Goal: Information Seeking & Learning: Learn about a topic

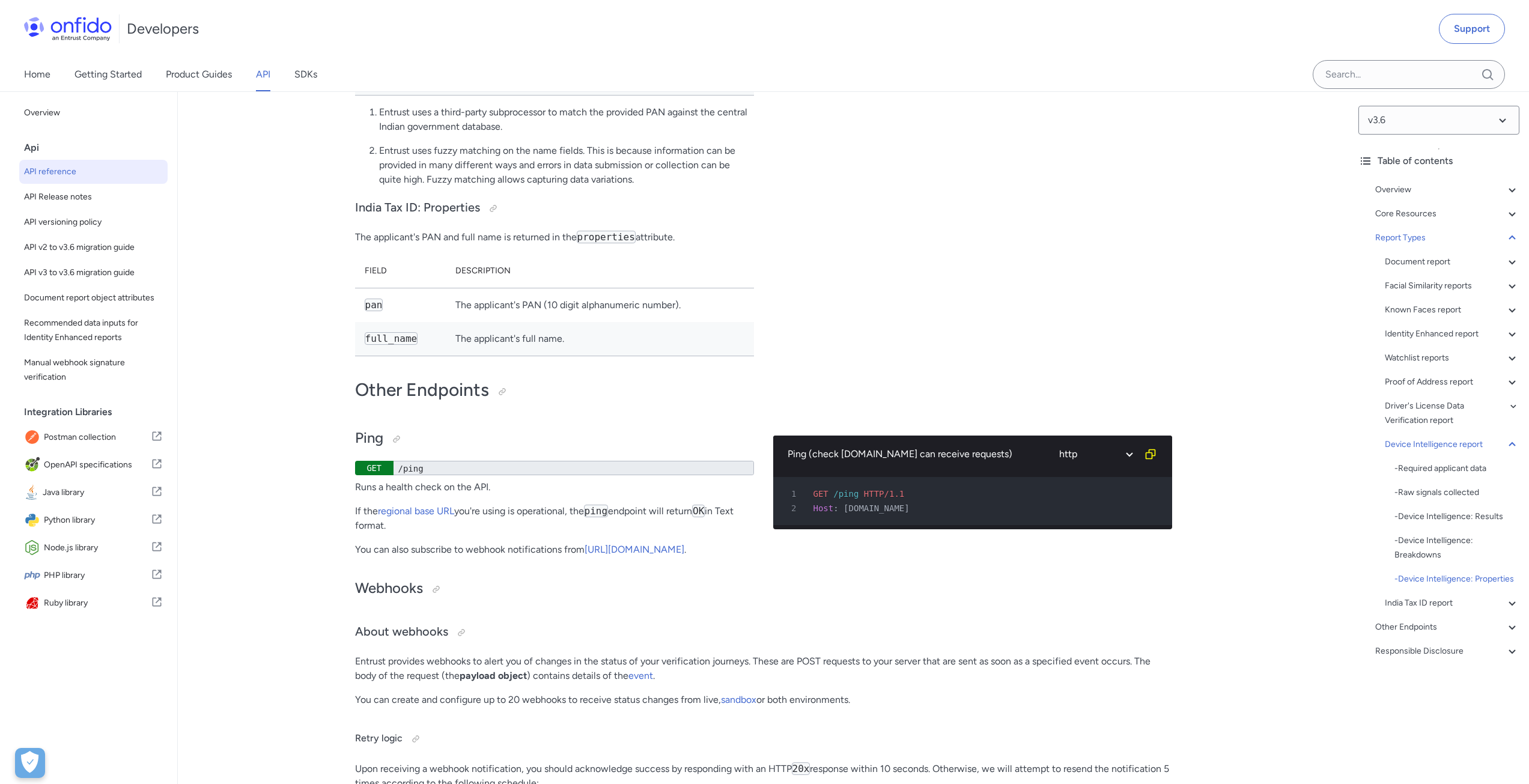
scroll to position [87130, 0]
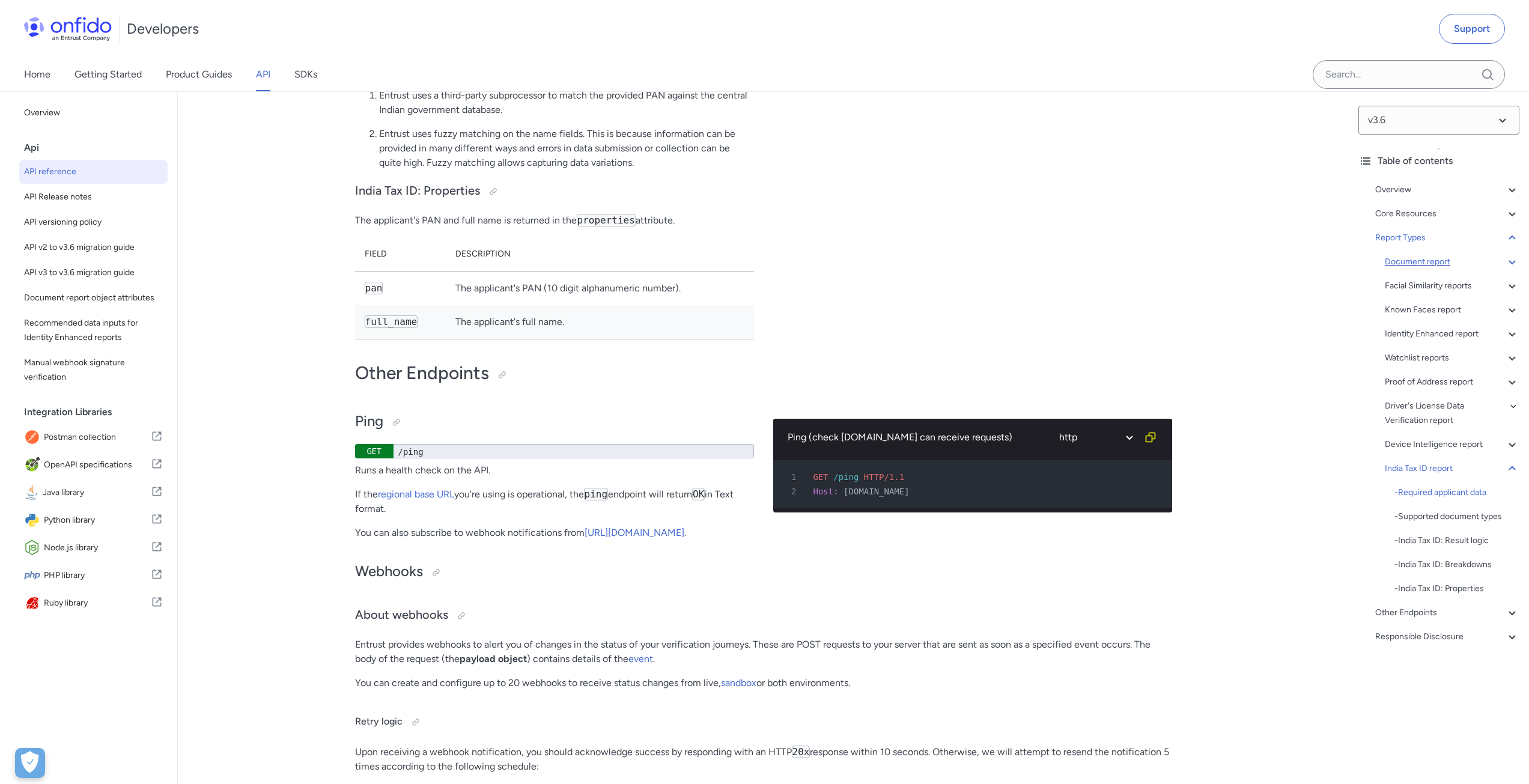
click at [614, 258] on icon at bounding box center [1512, 262] width 14 height 14
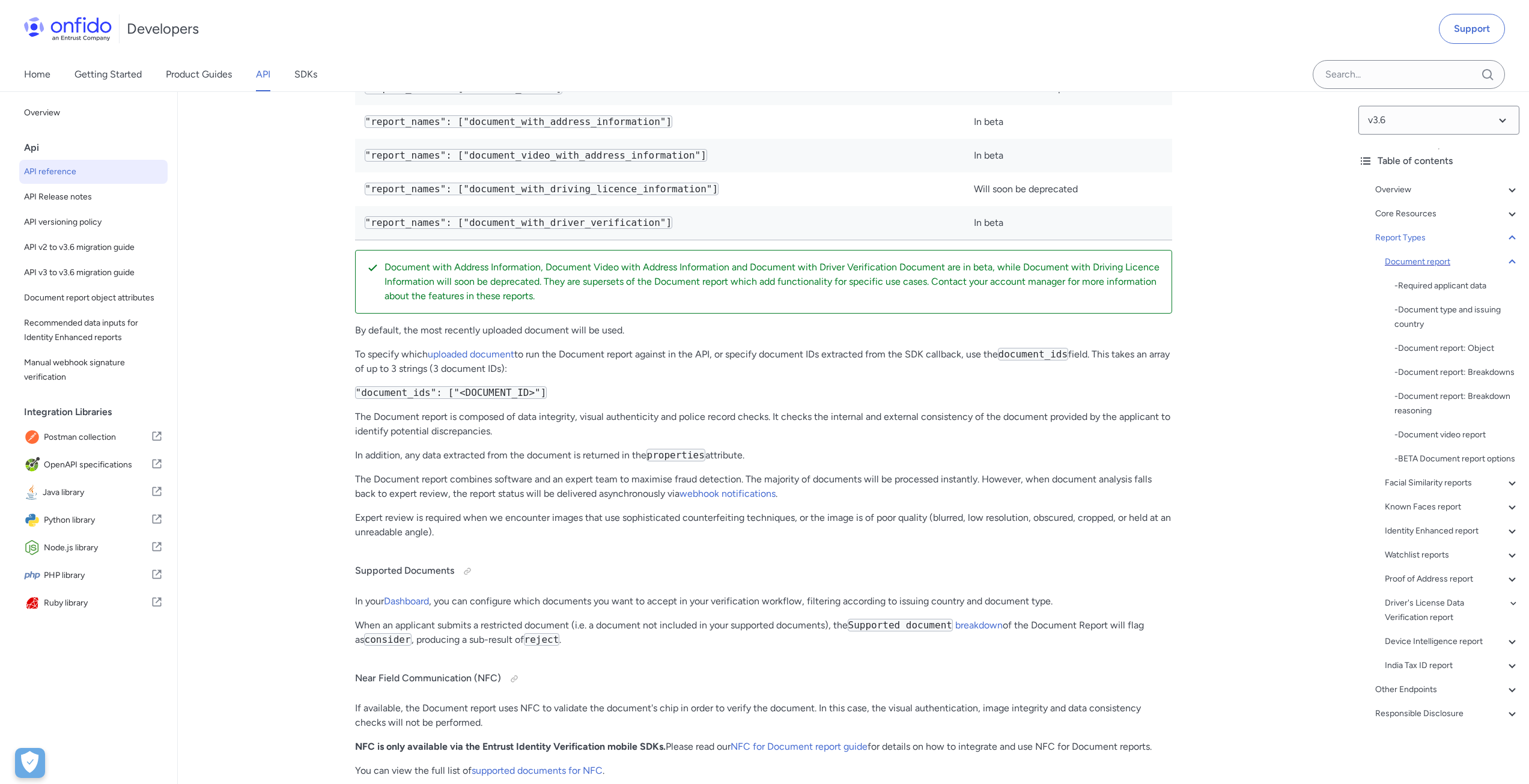
click at [614, 258] on icon at bounding box center [1512, 262] width 14 height 14
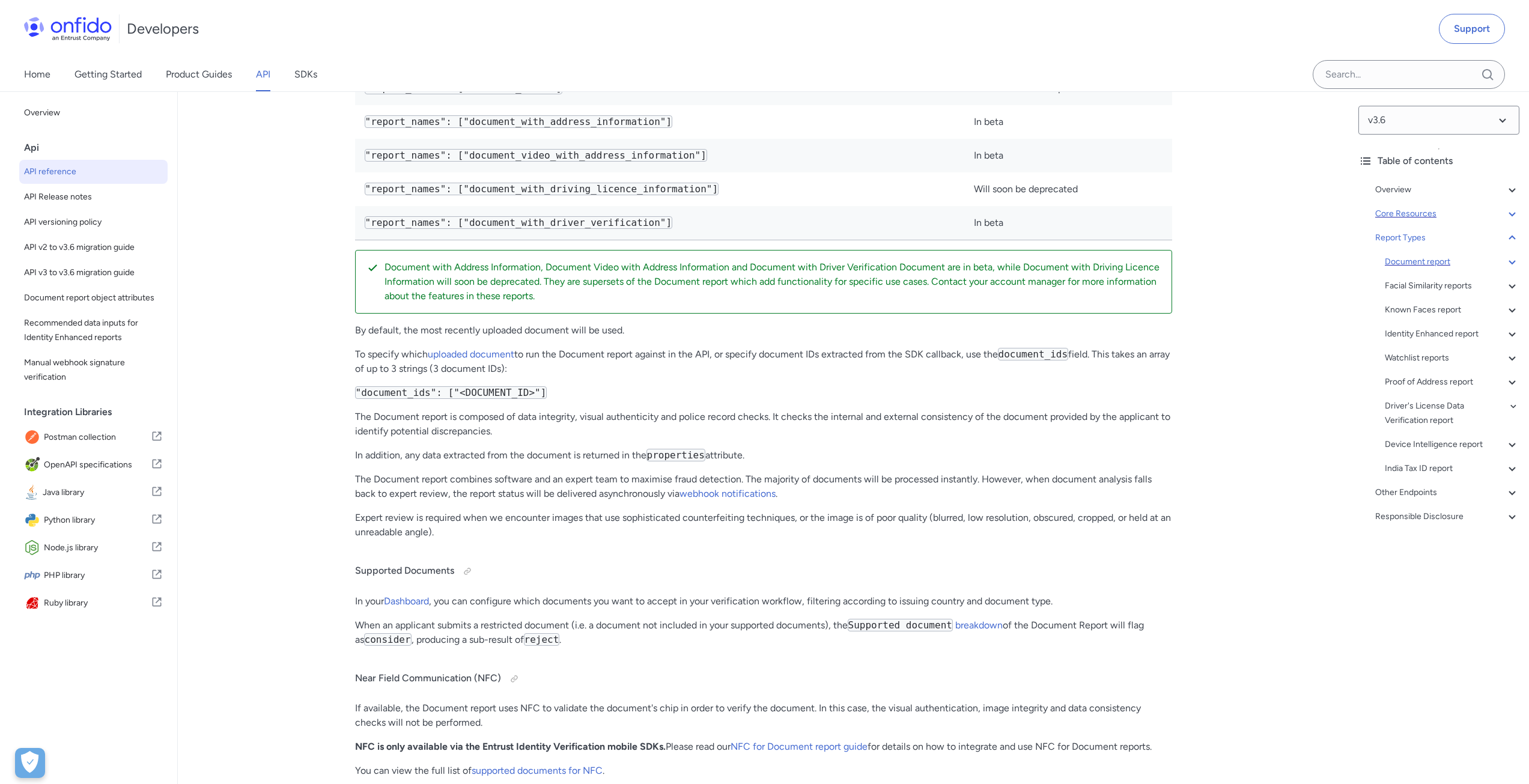
click at [614, 210] on icon at bounding box center [1512, 214] width 14 height 14
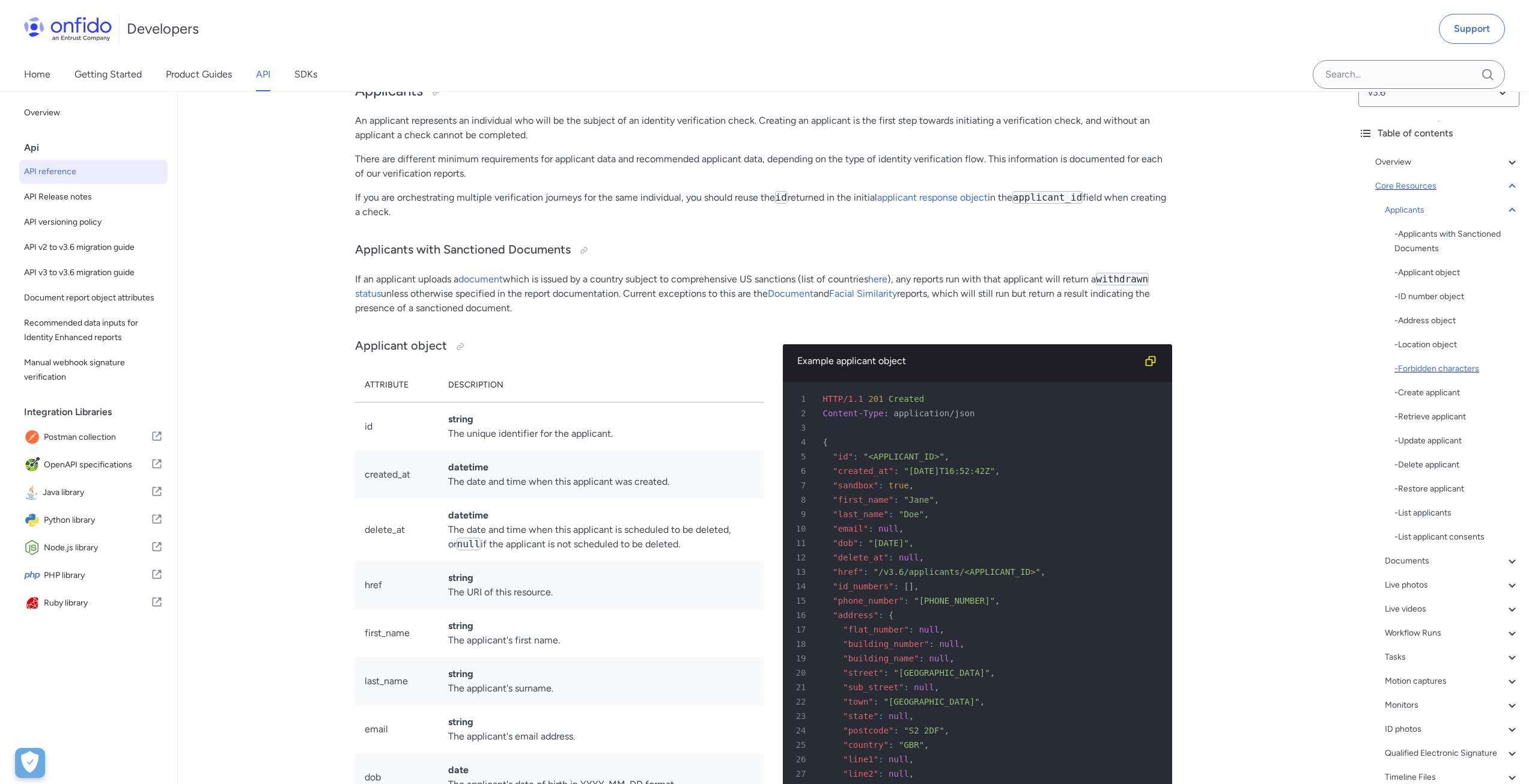
scroll to position [235, 0]
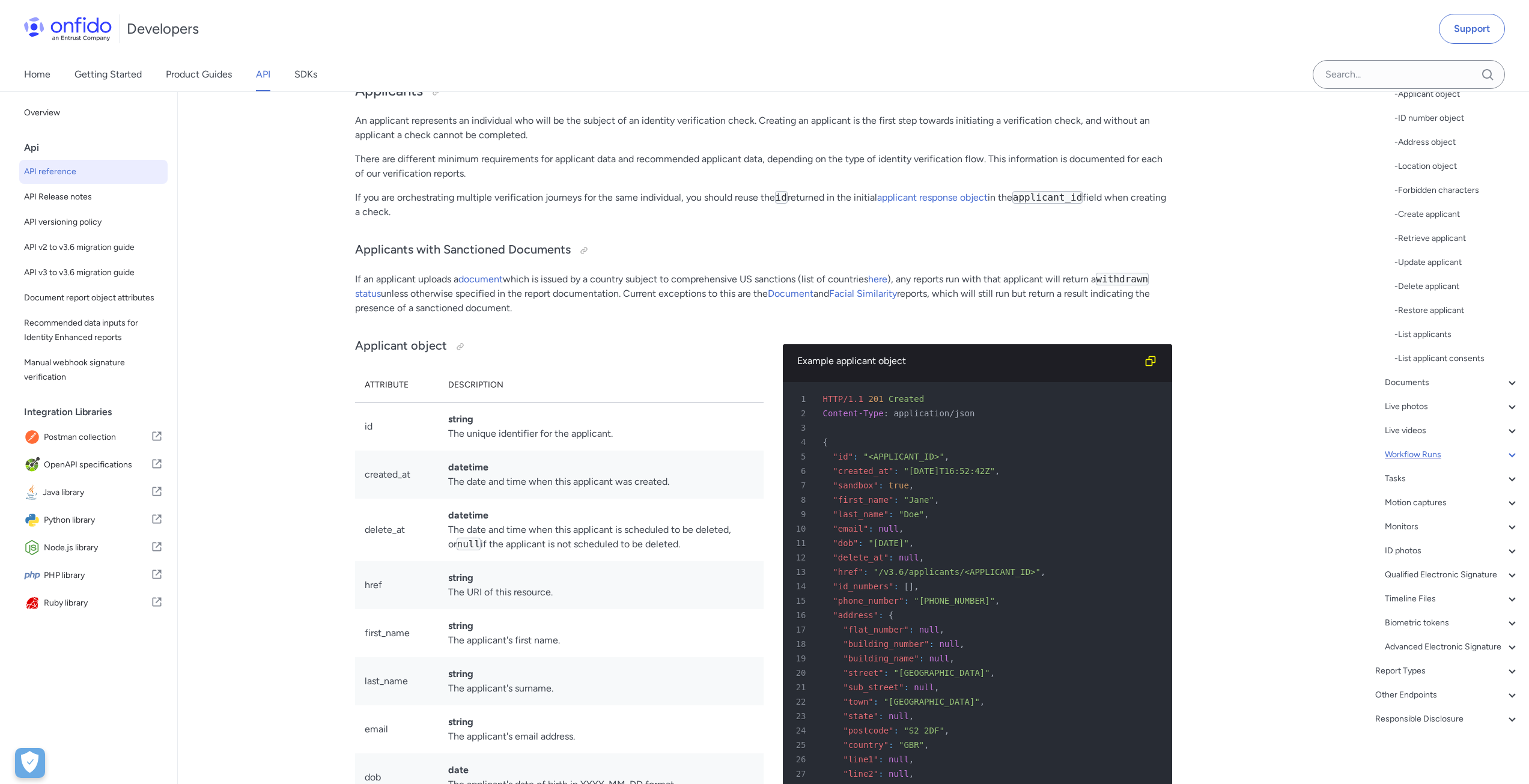
click at [614, 418] on icon at bounding box center [1512, 455] width 14 height 14
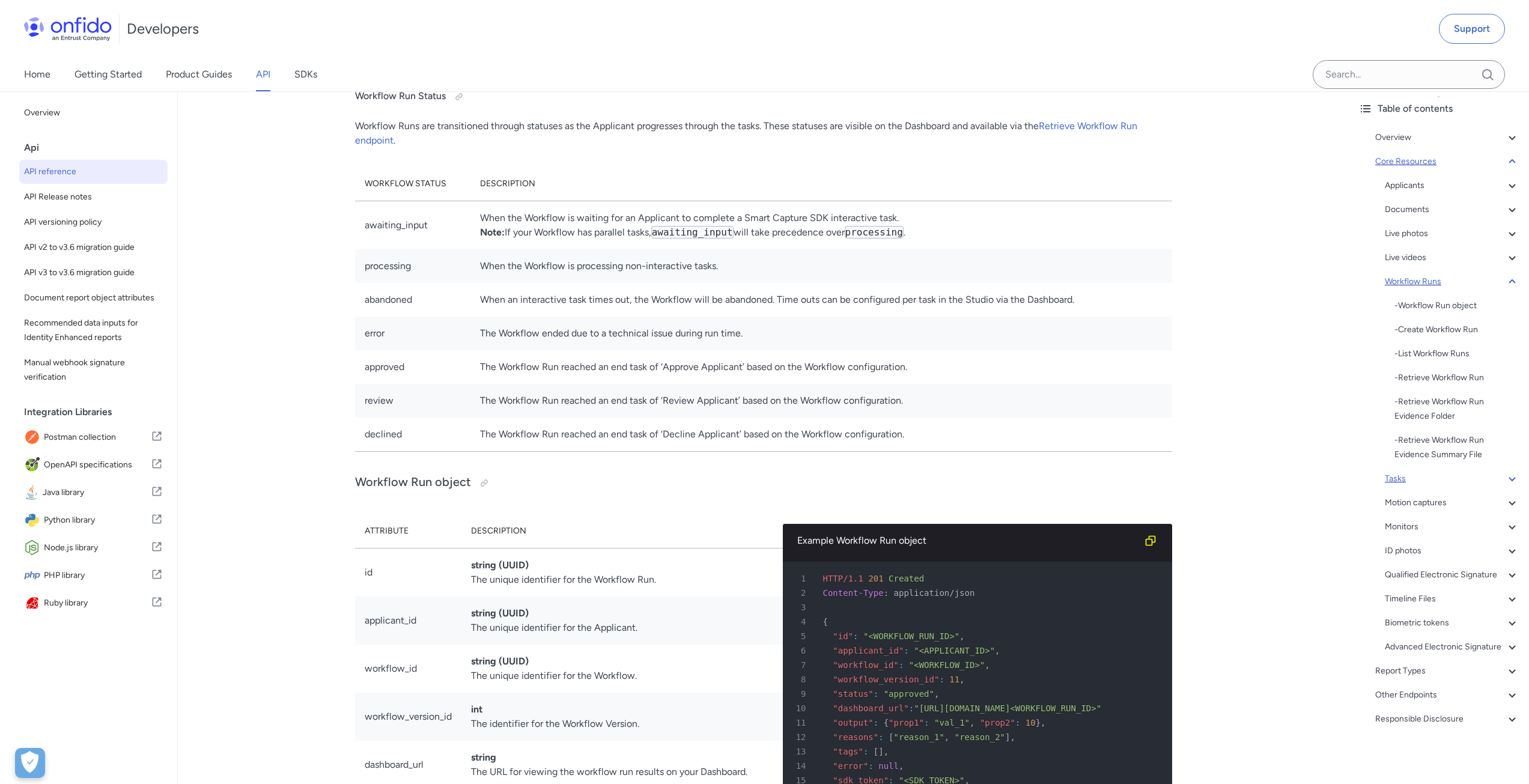
click at [614, 418] on div "Tasks" at bounding box center [1452, 479] width 135 height 14
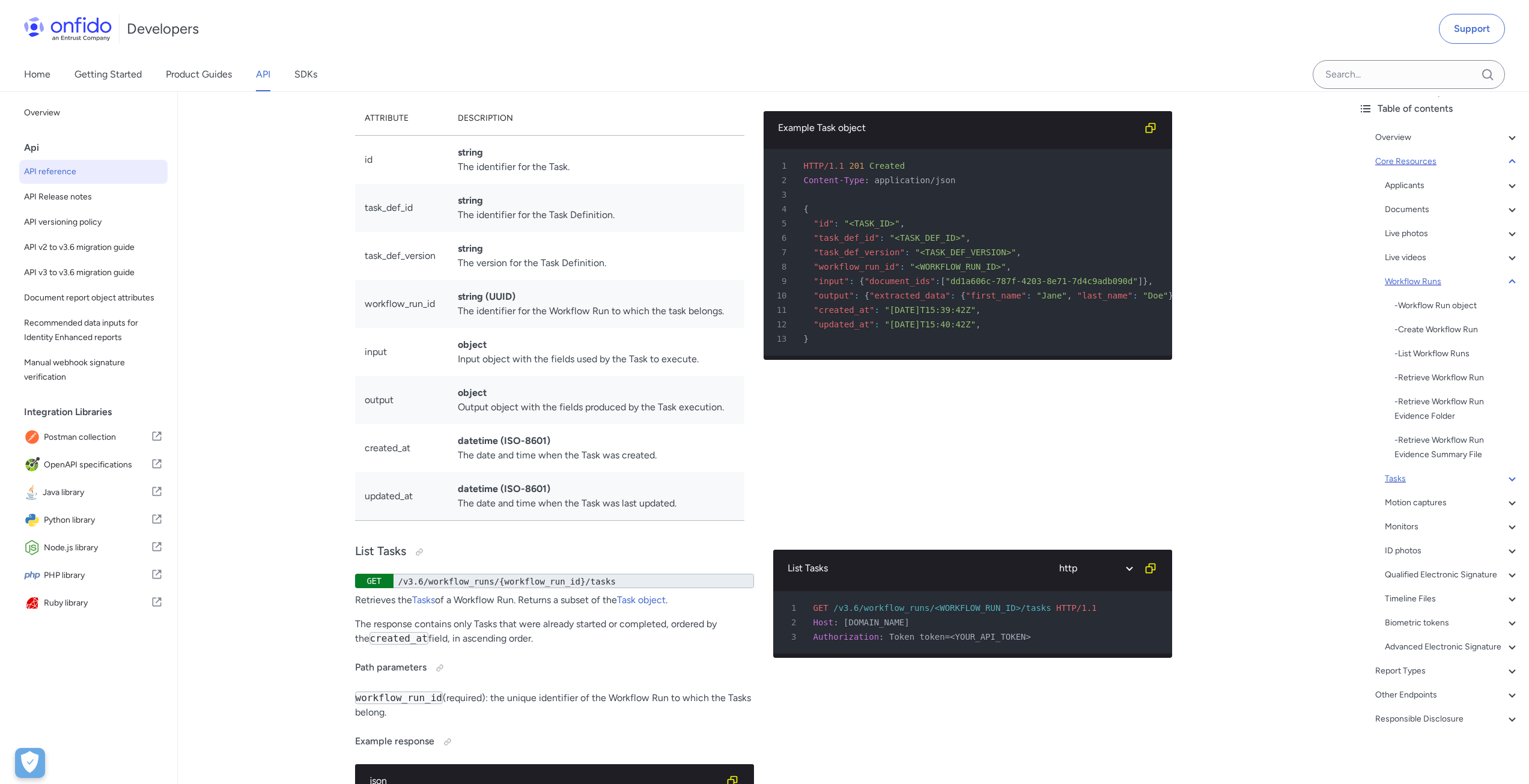
scroll to position [4, 0]
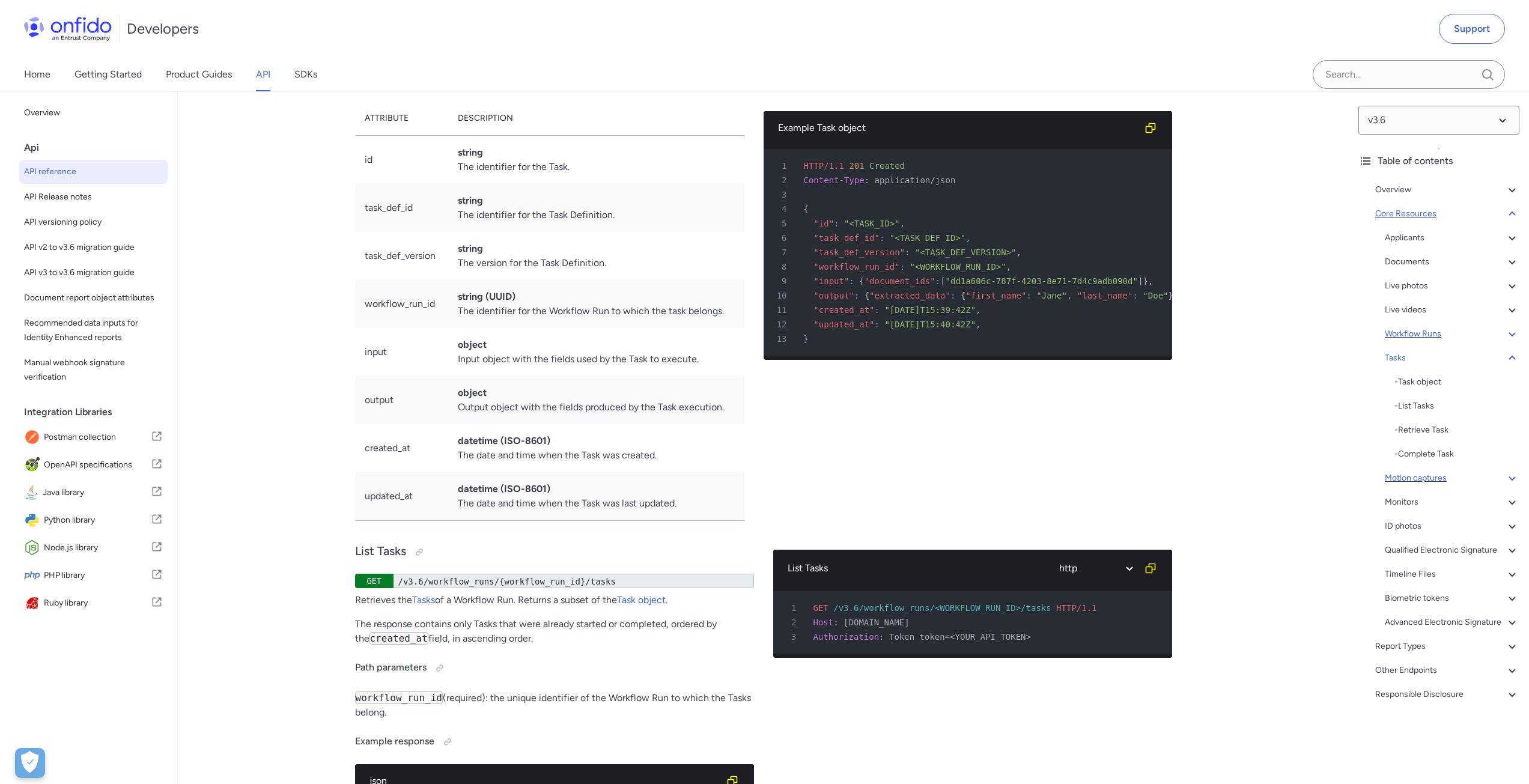
click at [614, 418] on icon at bounding box center [1512, 478] width 14 height 14
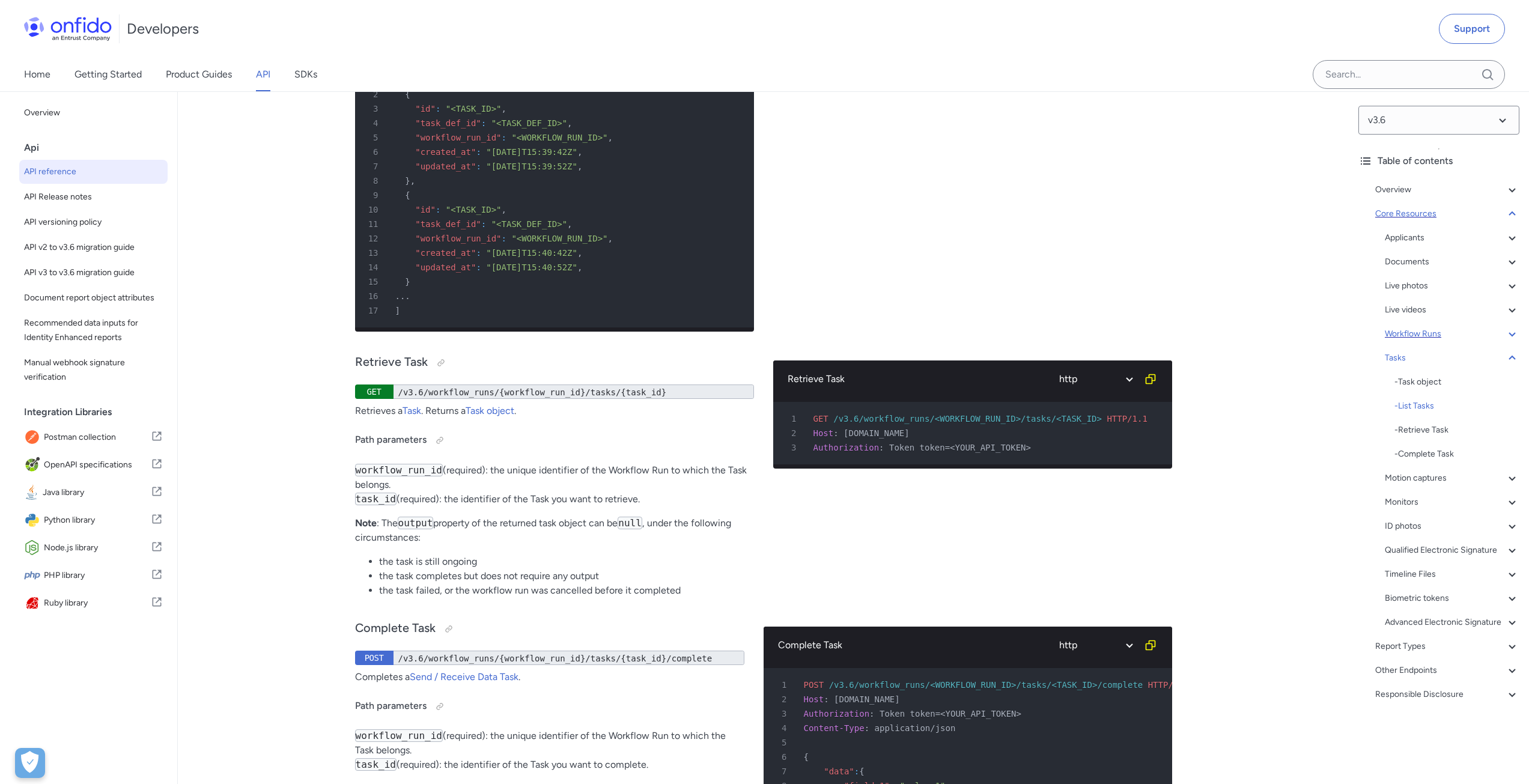
scroll to position [31011, 0]
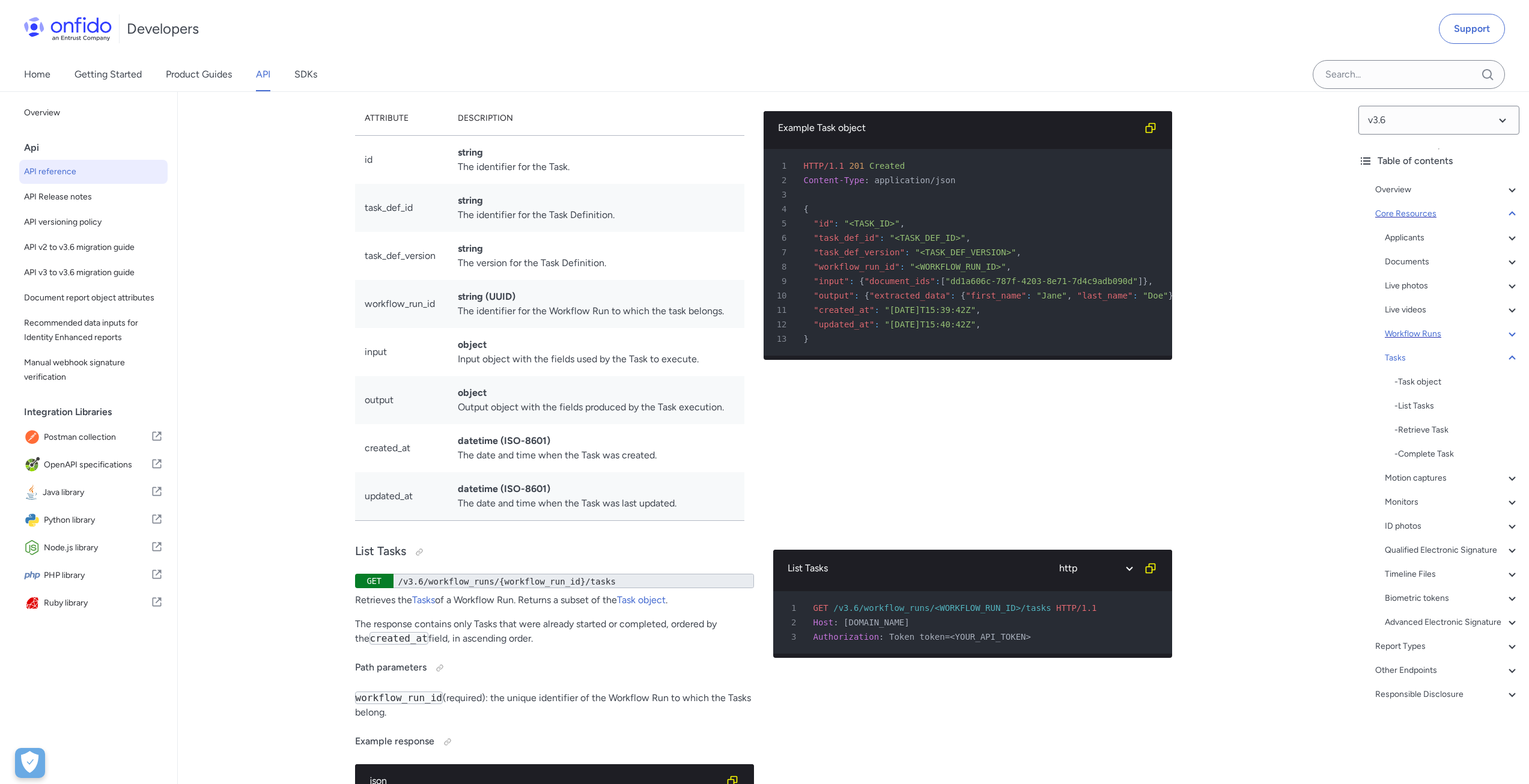
scroll to position [81, 0]
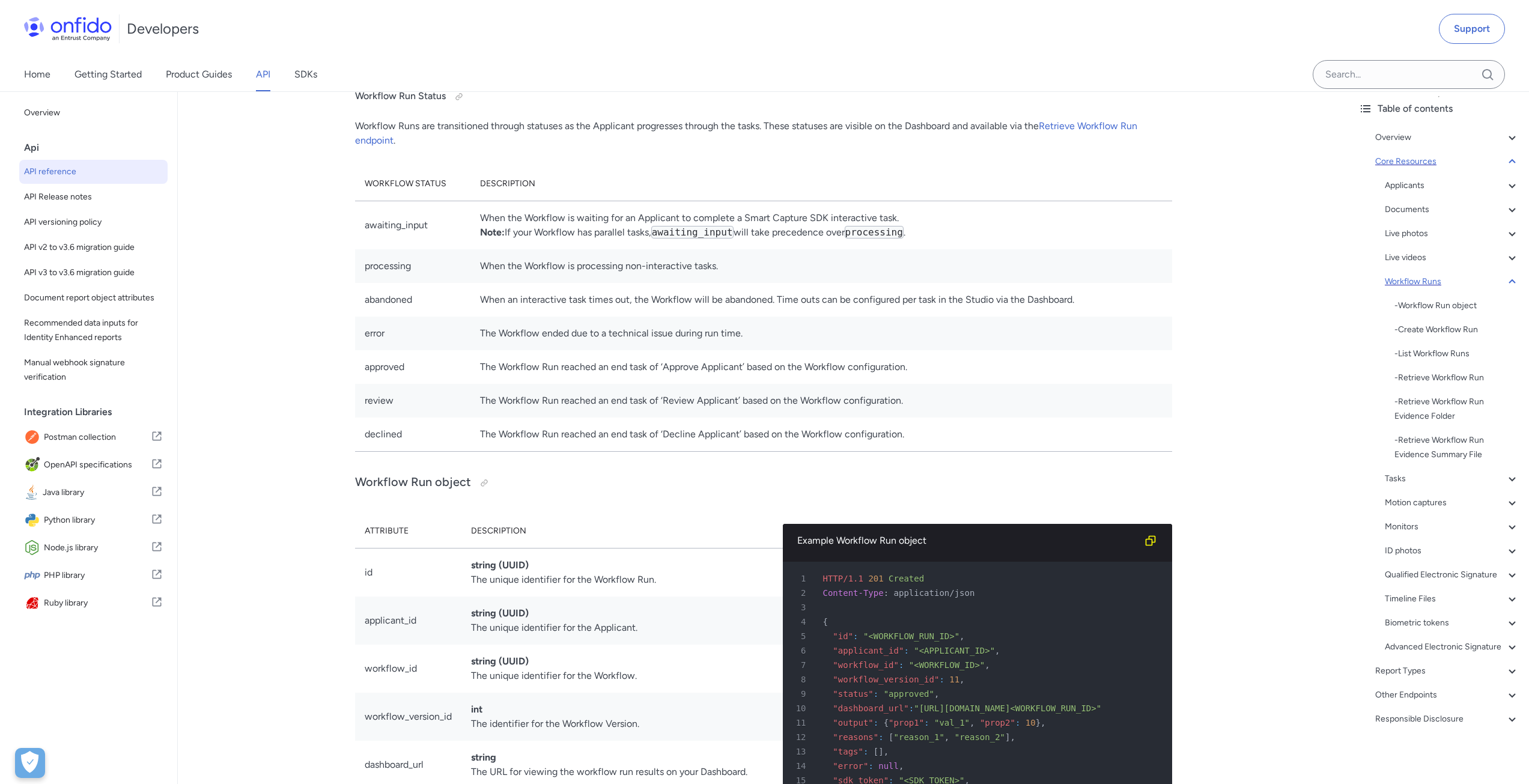
scroll to position [105, 0]
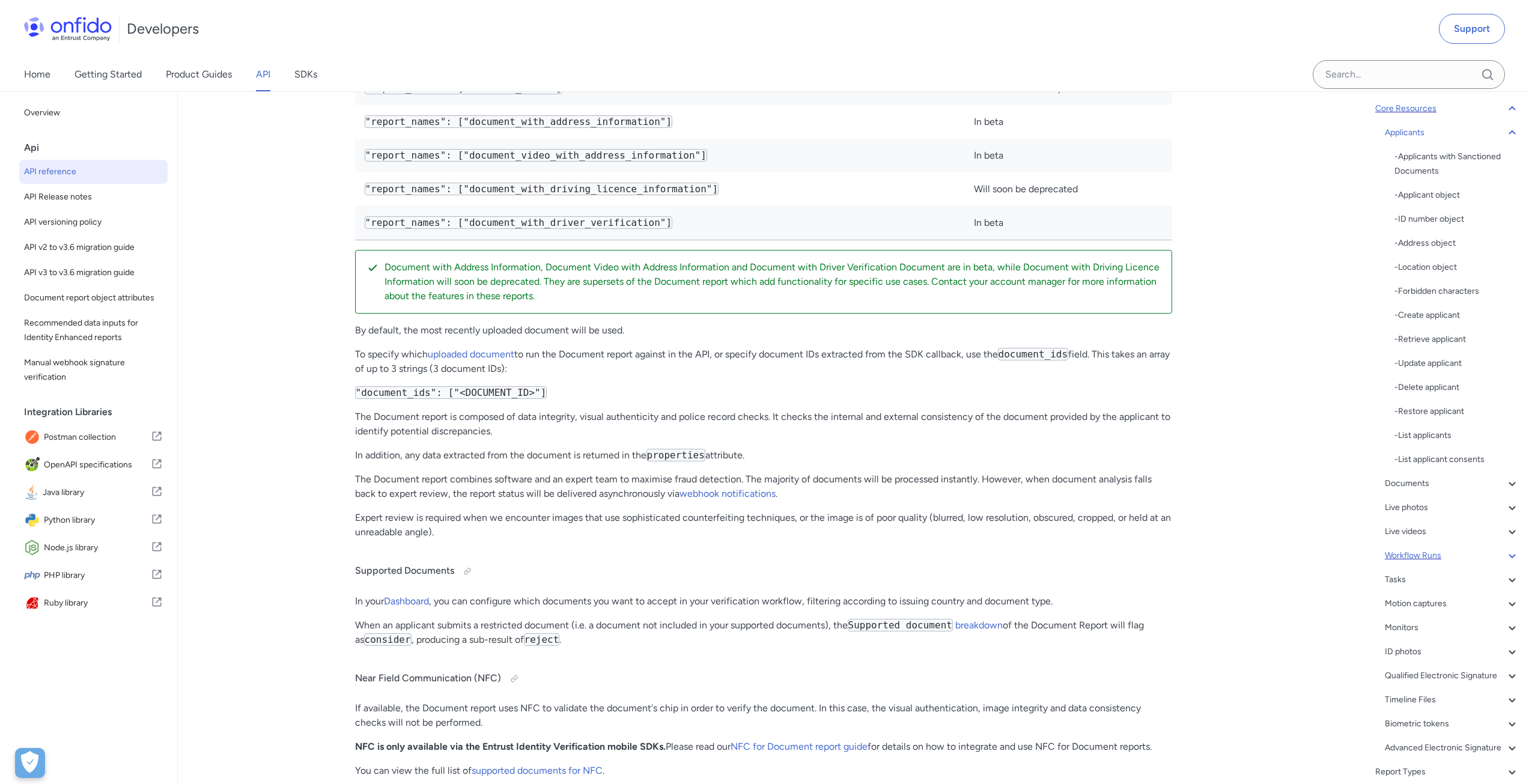
scroll to position [23, 0]
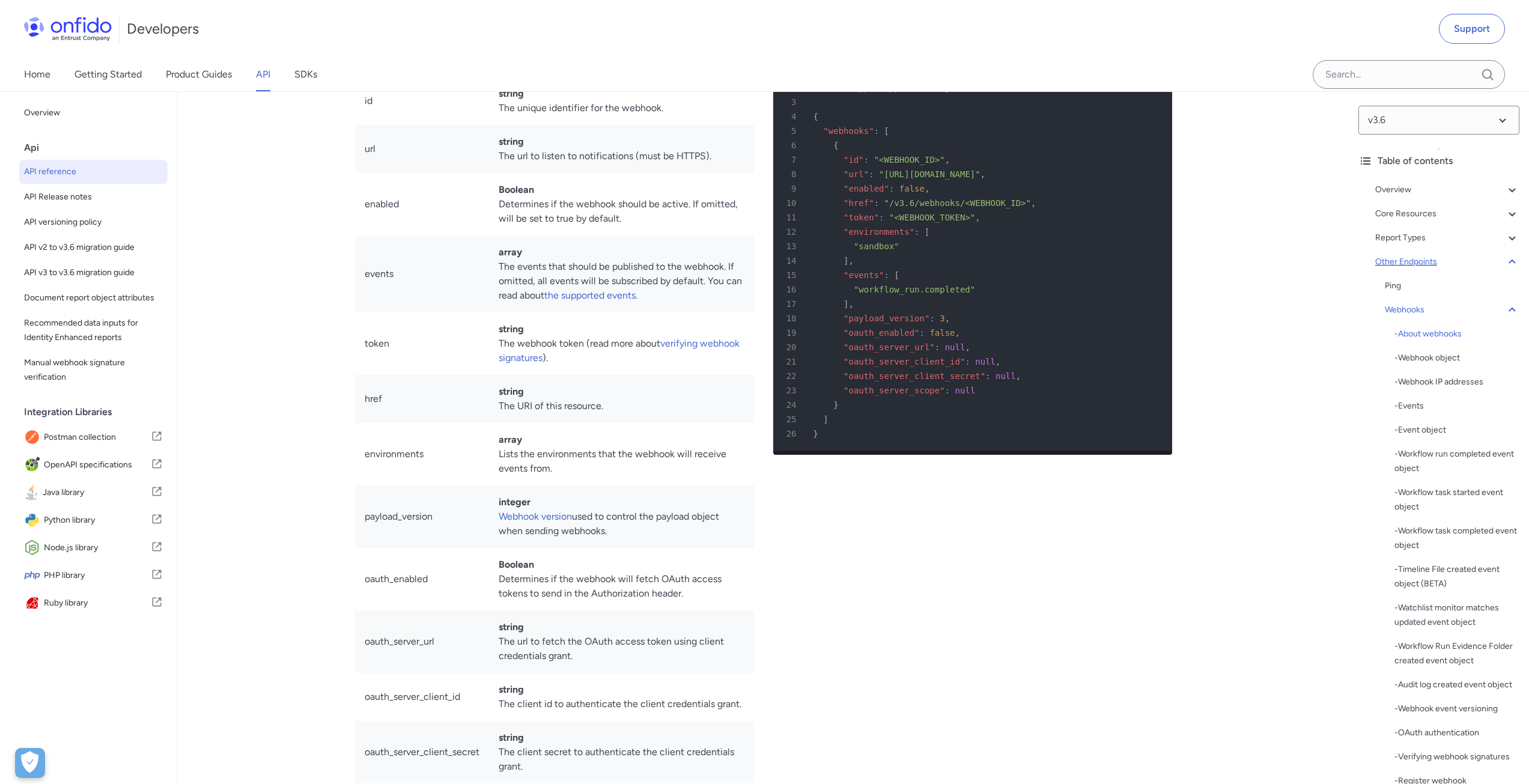
click at [1509, 260] on icon at bounding box center [1512, 262] width 7 height 4
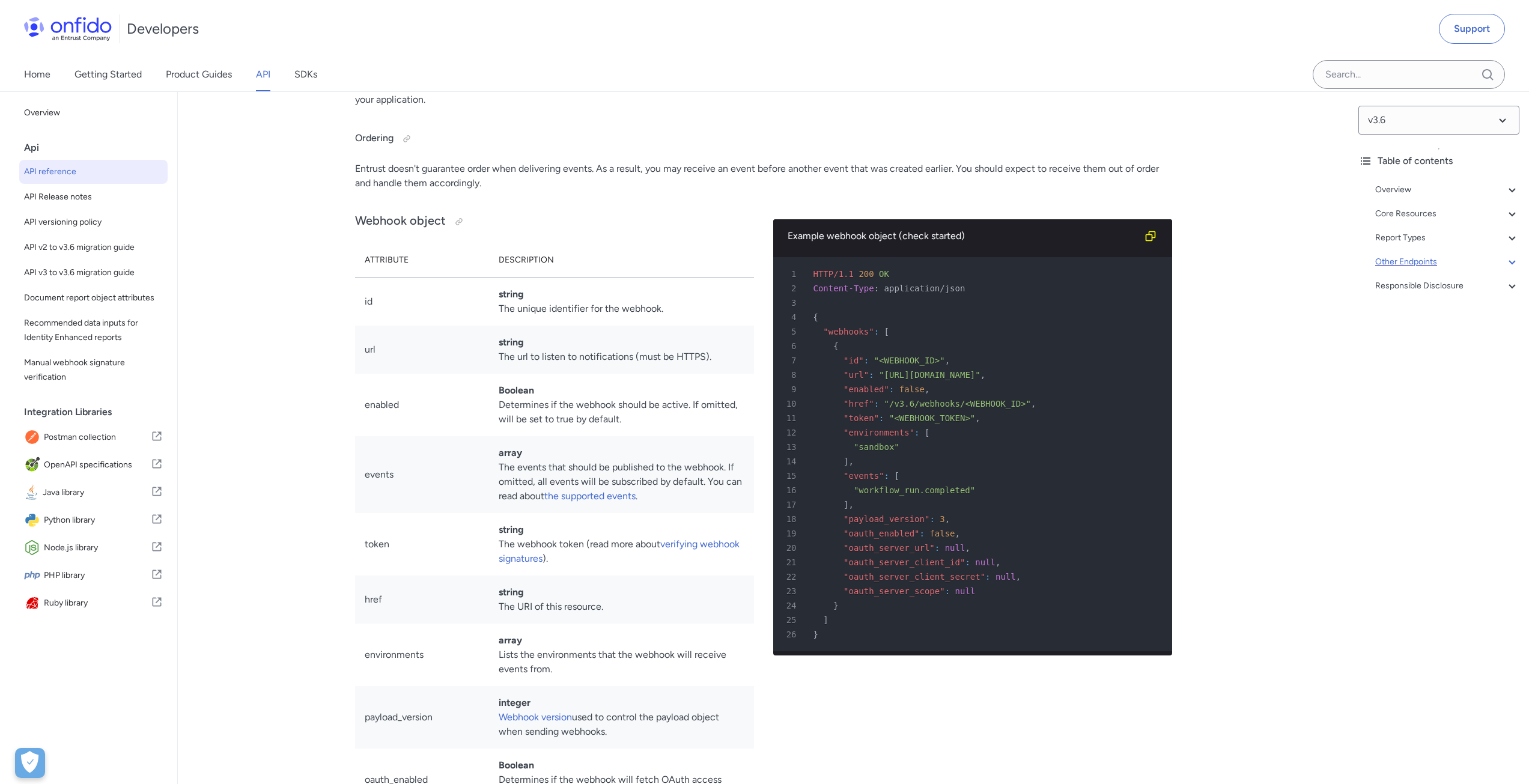
click at [1505, 260] on icon at bounding box center [1512, 262] width 14 height 14
click at [1505, 311] on icon at bounding box center [1512, 310] width 14 height 14
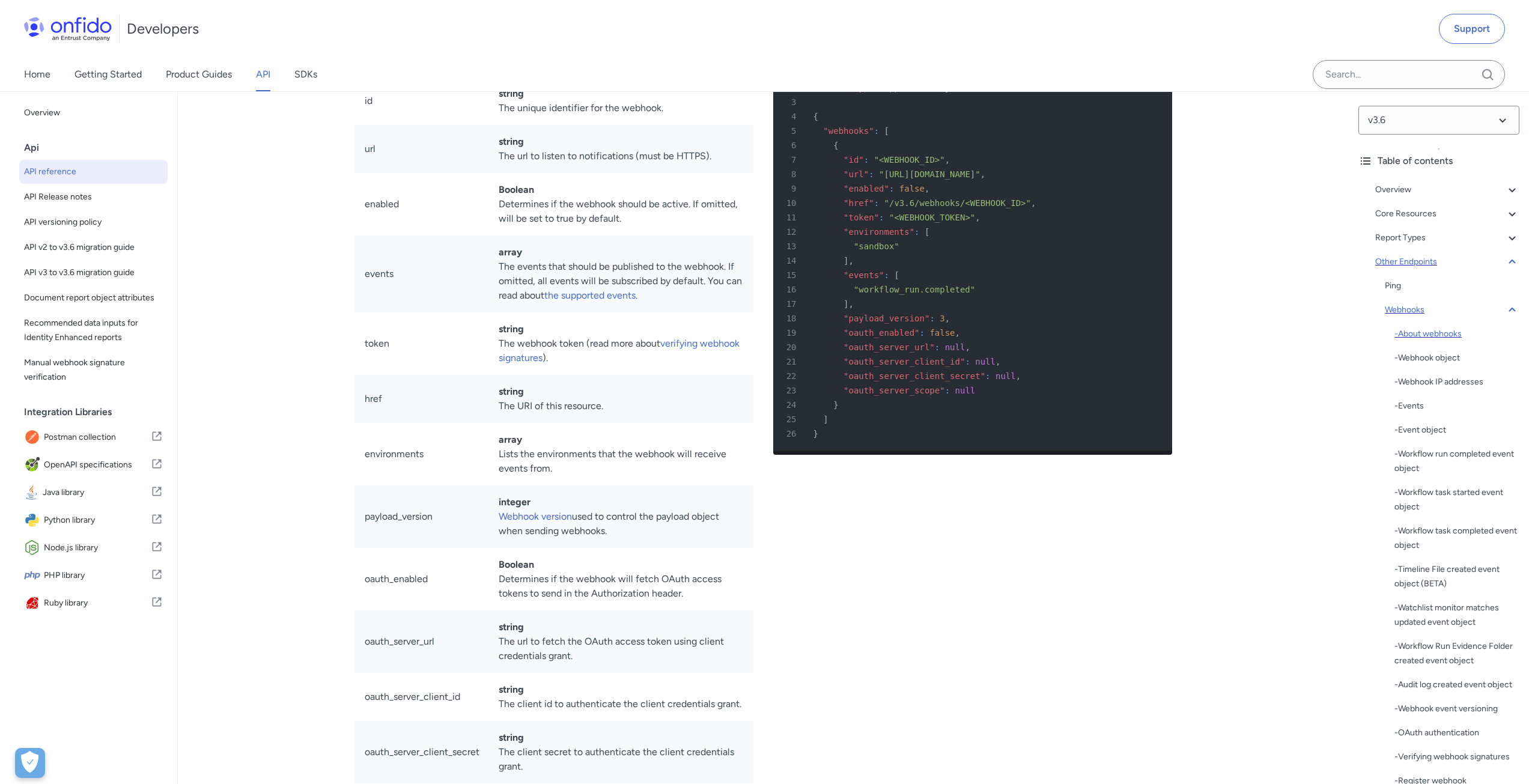
click at [1442, 337] on div "- About webhooks" at bounding box center [1457, 334] width 125 height 14
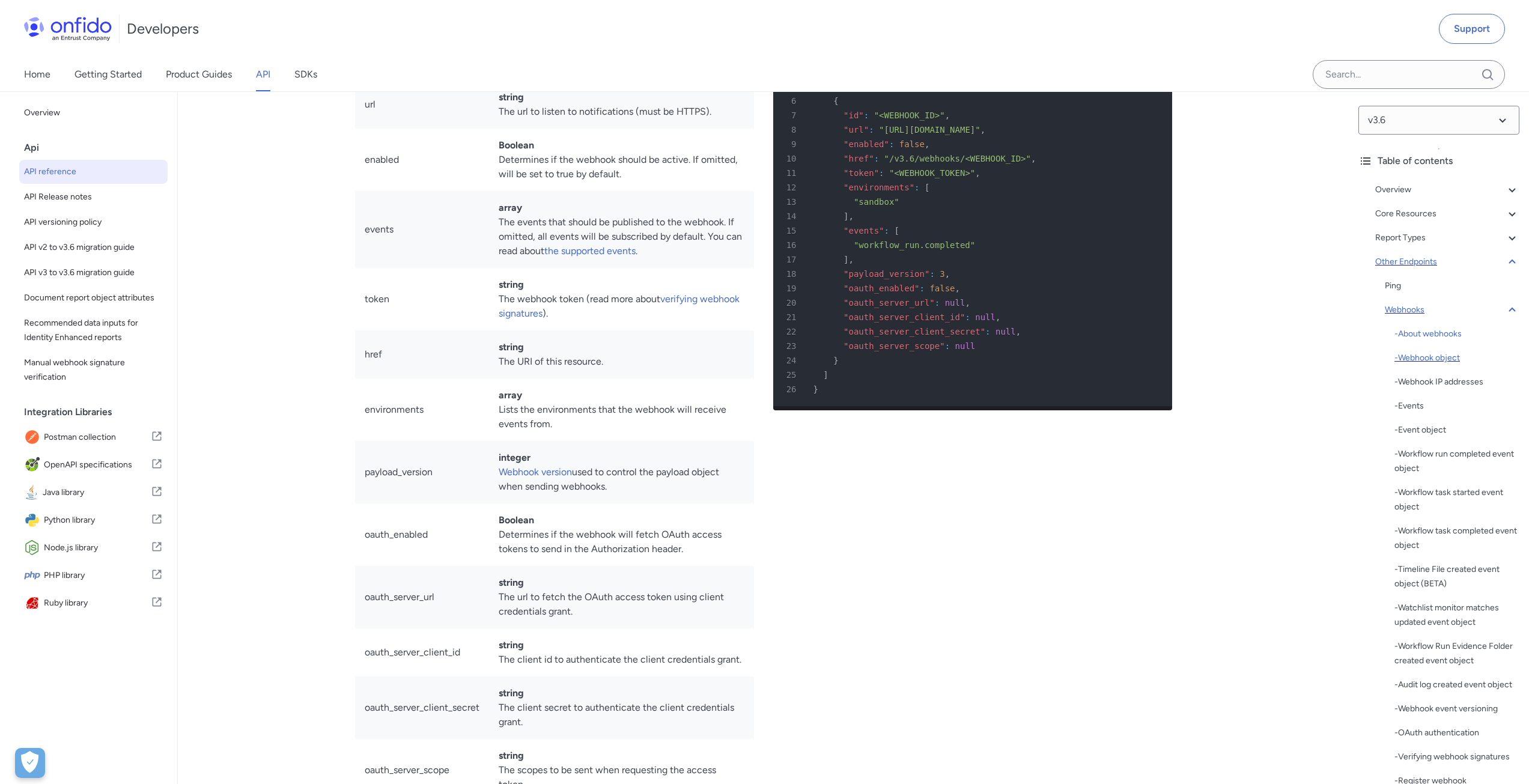
click at [1434, 358] on div "- Webhook object" at bounding box center [1457, 358] width 125 height 14
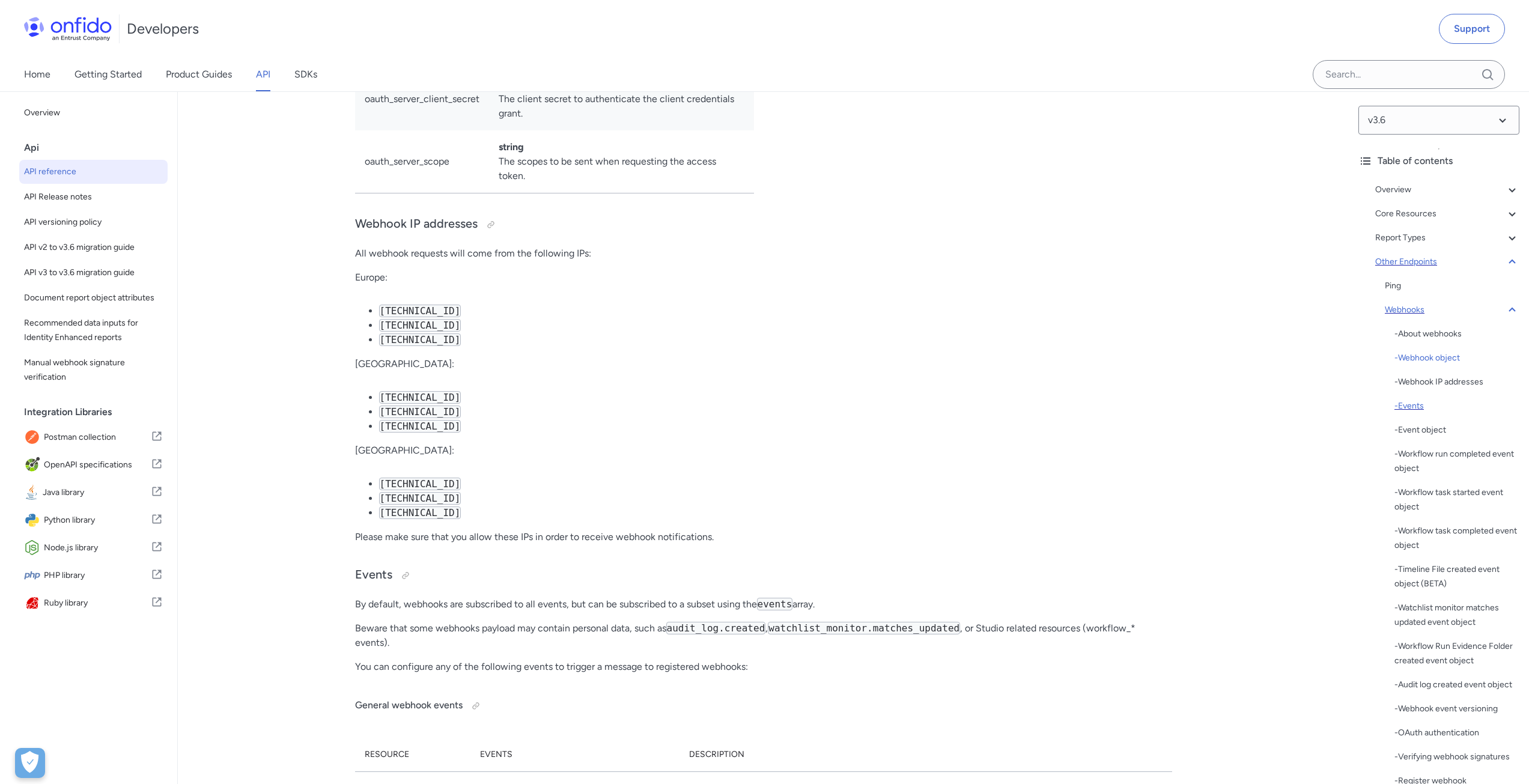
click at [1410, 403] on div "- Events" at bounding box center [1457, 406] width 125 height 14
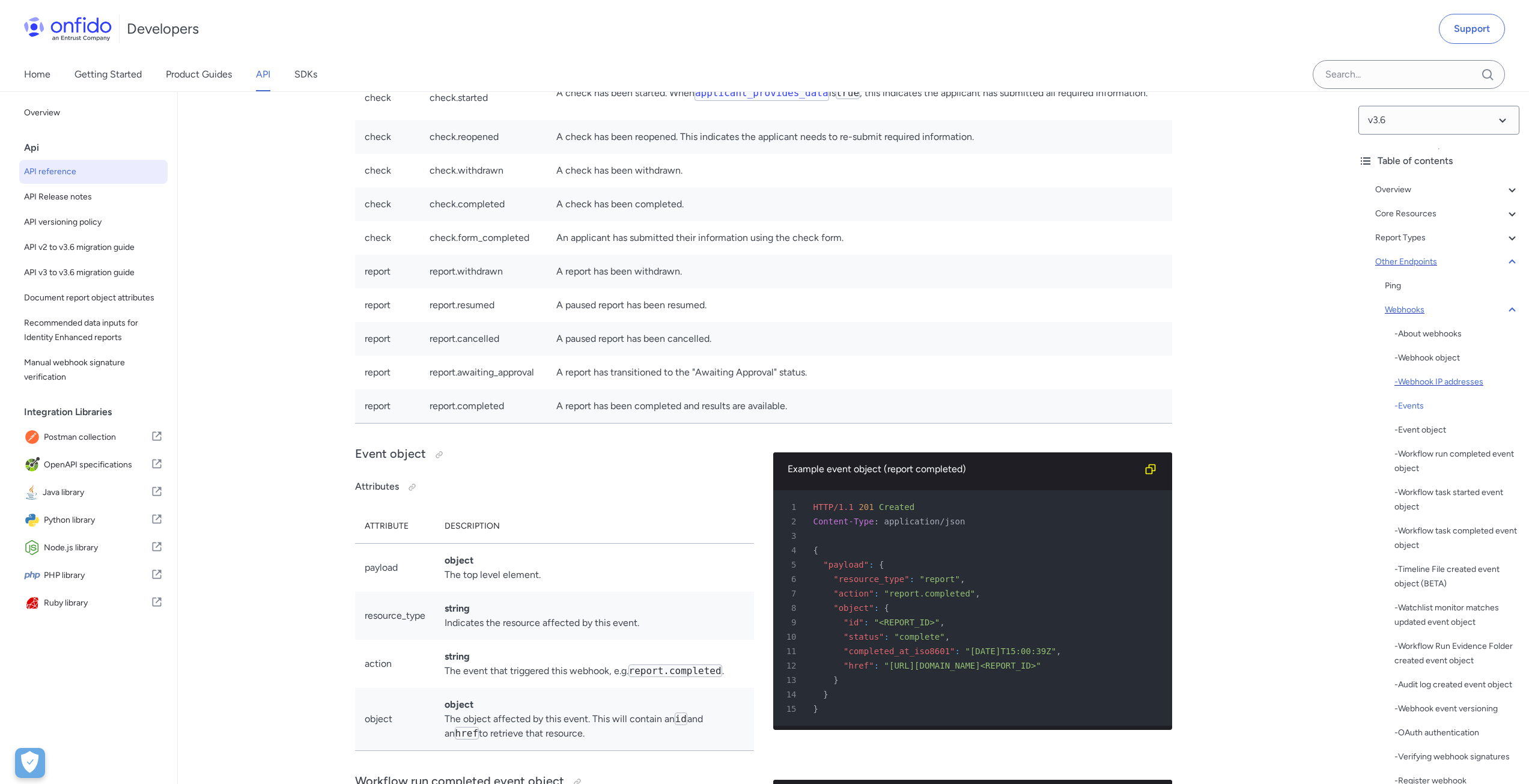
click at [1418, 386] on div "- Webhook IP addresses" at bounding box center [1457, 382] width 125 height 14
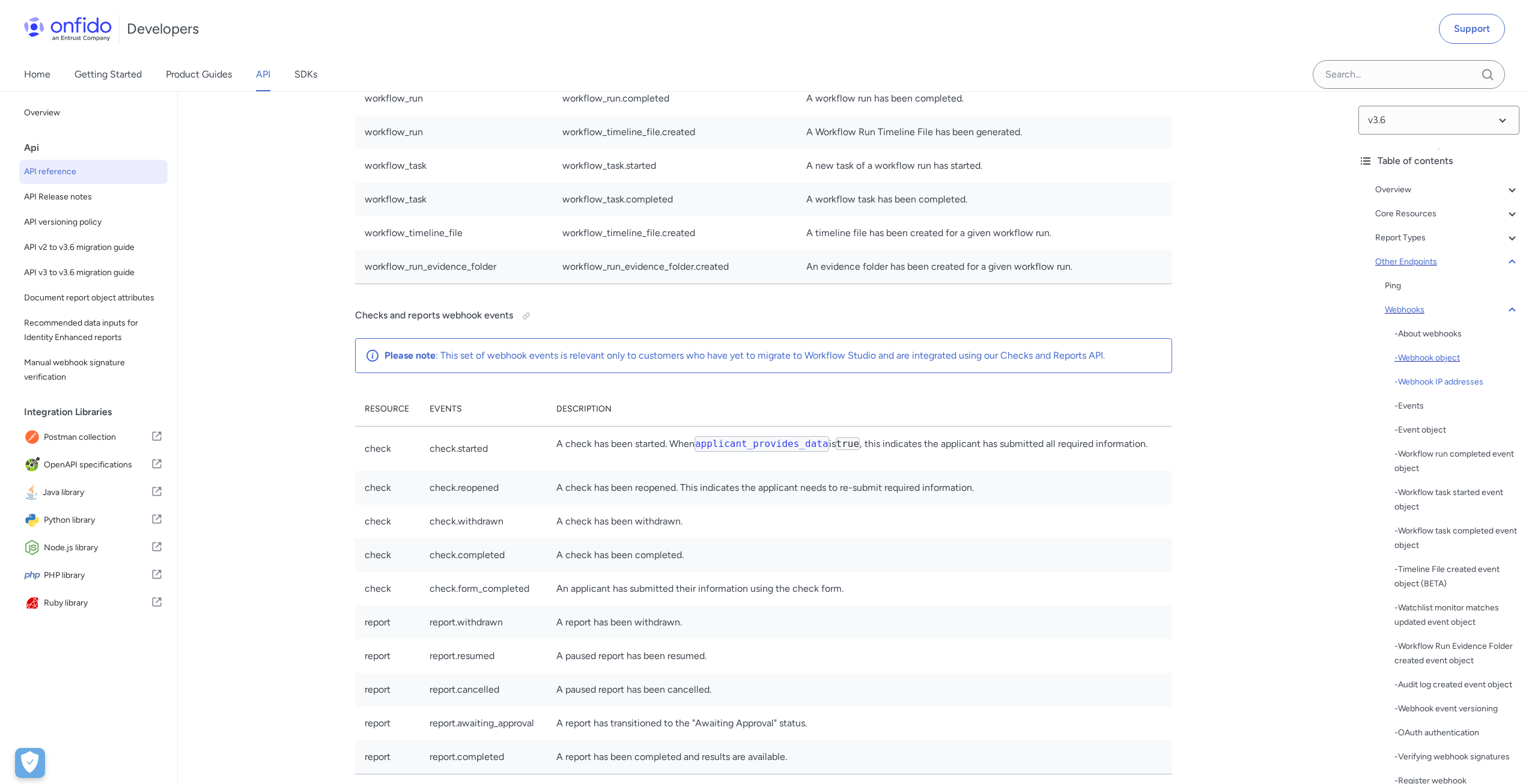
click at [1430, 361] on div "- Webhook object" at bounding box center [1457, 358] width 125 height 14
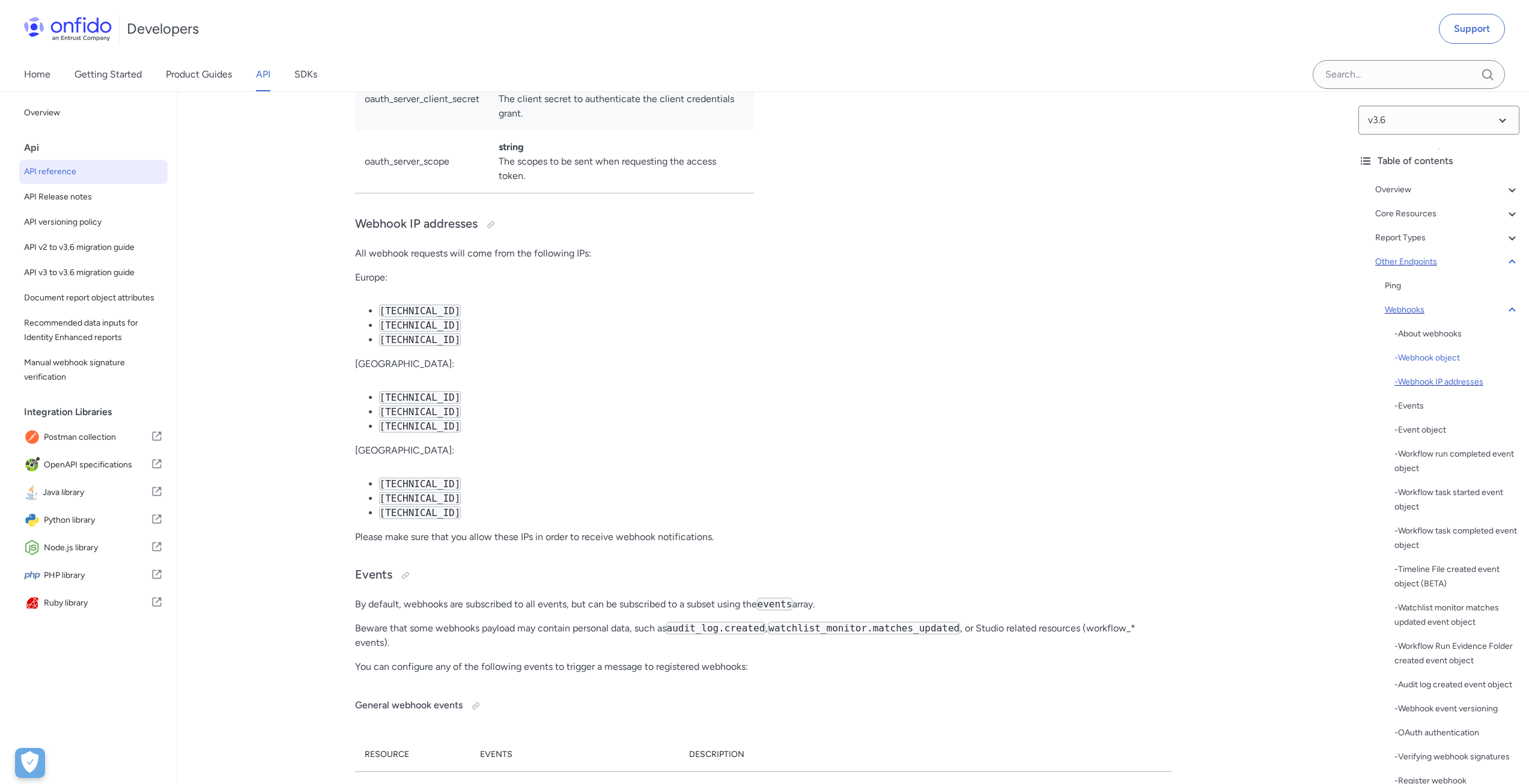
click at [1427, 379] on div "- Webhook IP addresses" at bounding box center [1457, 382] width 125 height 14
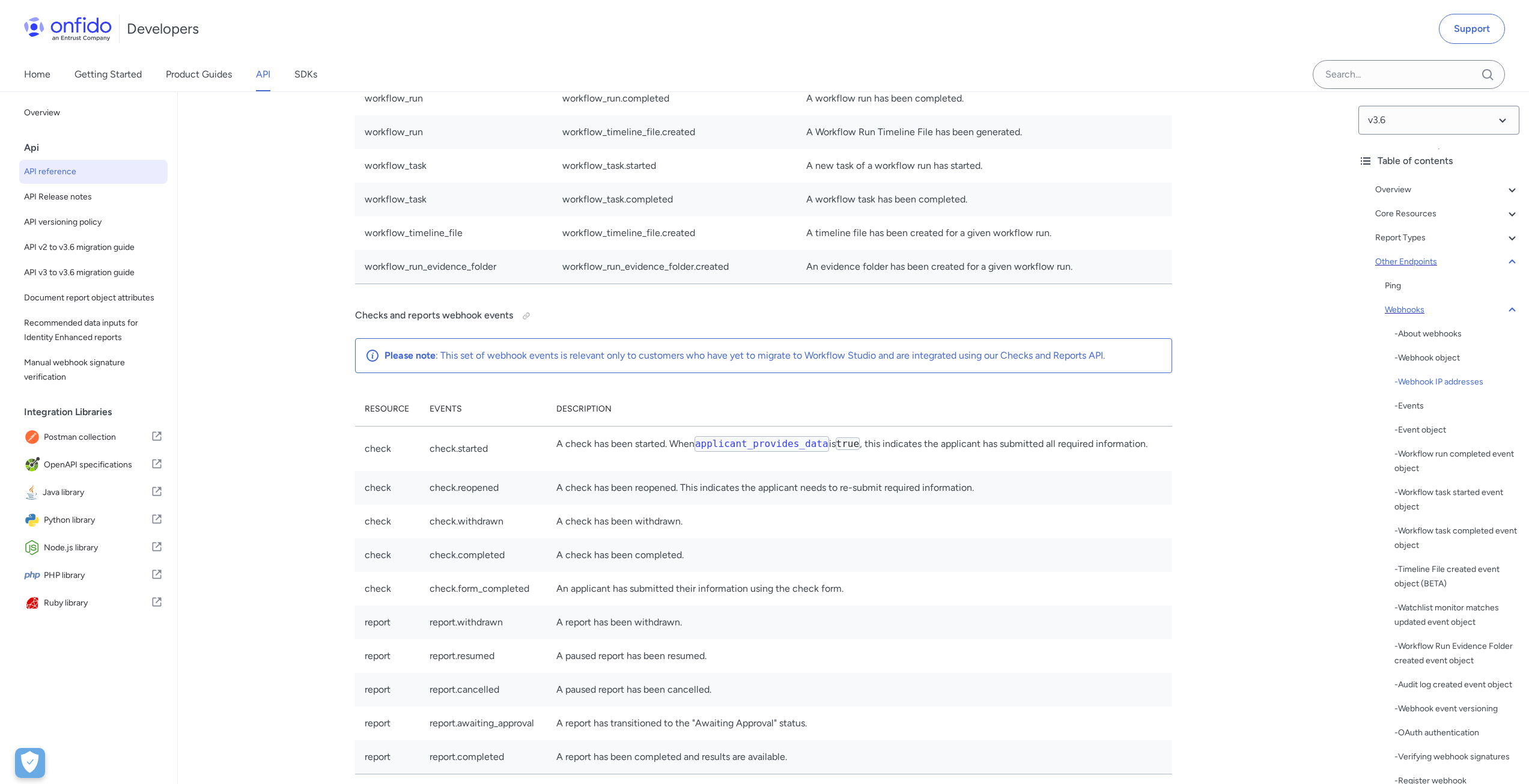
click at [1417, 398] on div "- About webhooks - Webhook object - Webhook IP addresses - Events - Event objec…" at bounding box center [1457, 618] width 125 height 582
click at [1416, 403] on div "- Events" at bounding box center [1457, 406] width 125 height 14
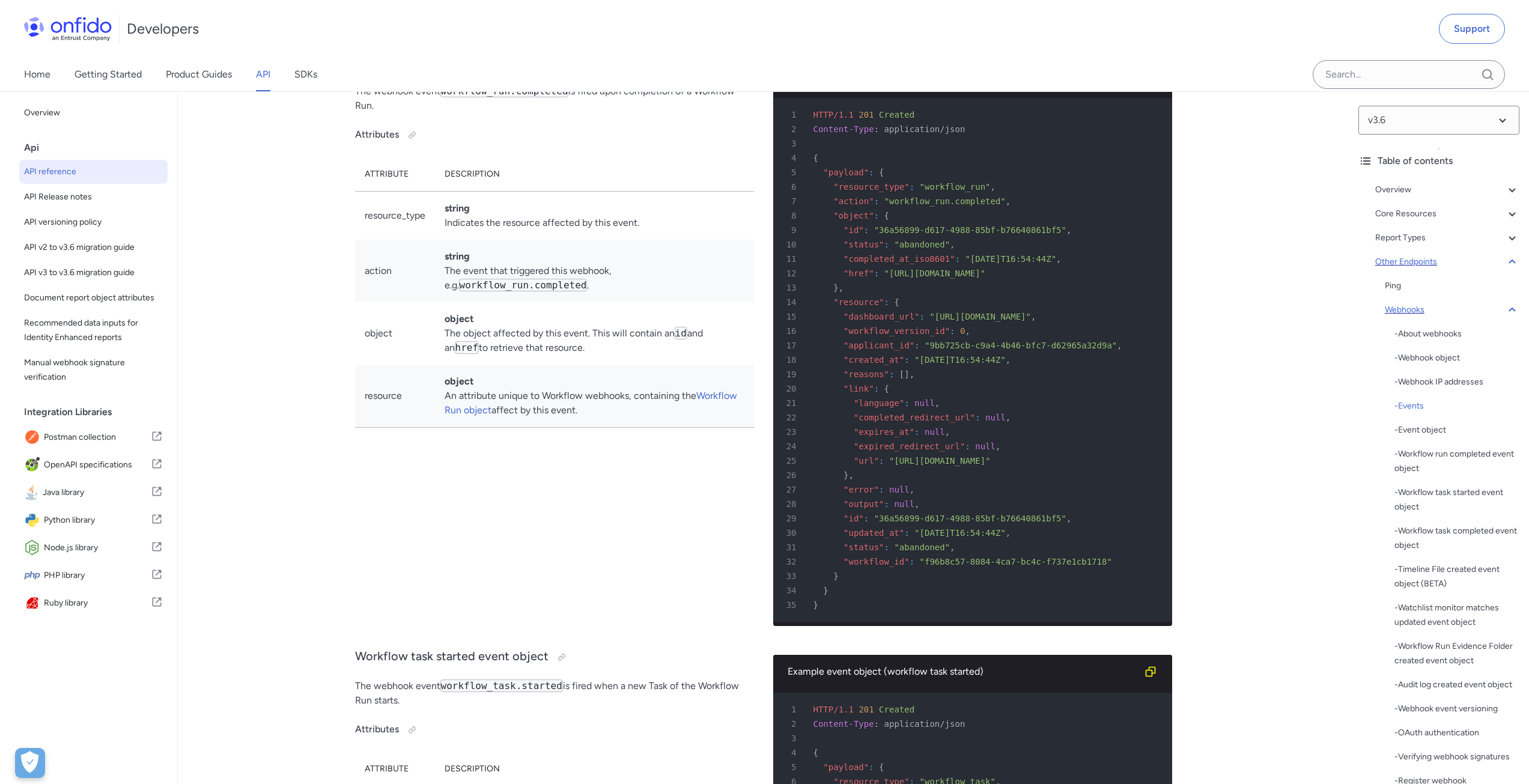
scroll to position [90915, 0]
click at [1410, 409] on div "- Events" at bounding box center [1457, 406] width 125 height 14
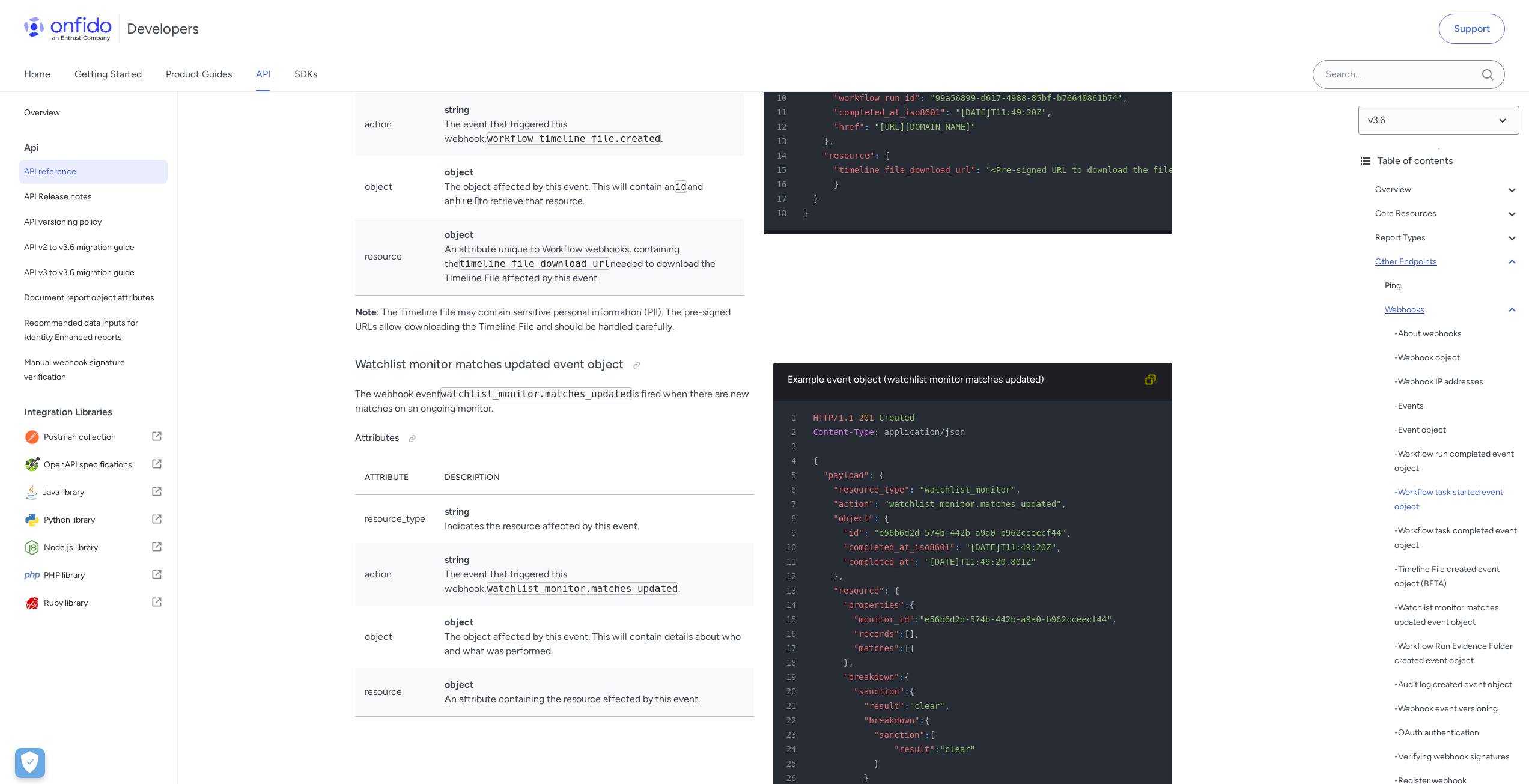
scroll to position [92658, 0]
